Goal: Information Seeking & Learning: Learn about a topic

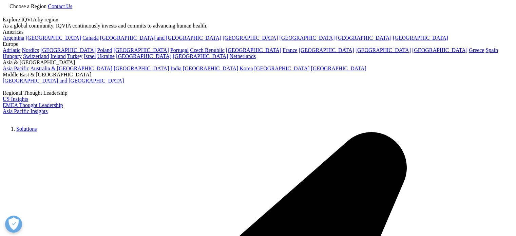
scroll to position [109, 401]
